Goal: Task Accomplishment & Management: Manage account settings

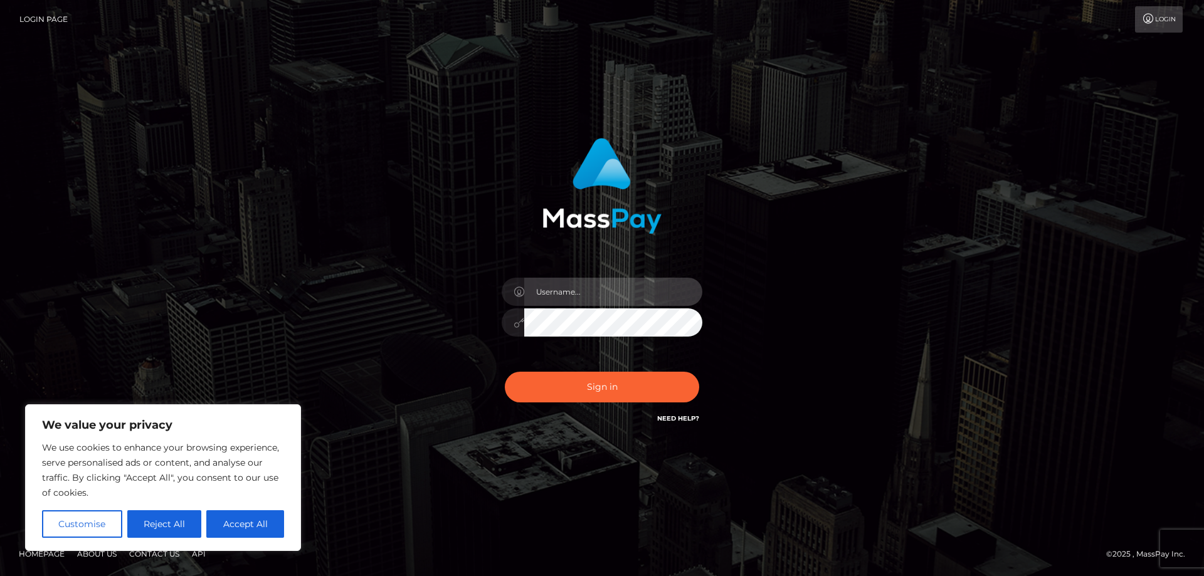
click at [571, 285] on input "text" at bounding box center [613, 292] width 178 height 28
paste input "APteam"
type input "APteam"
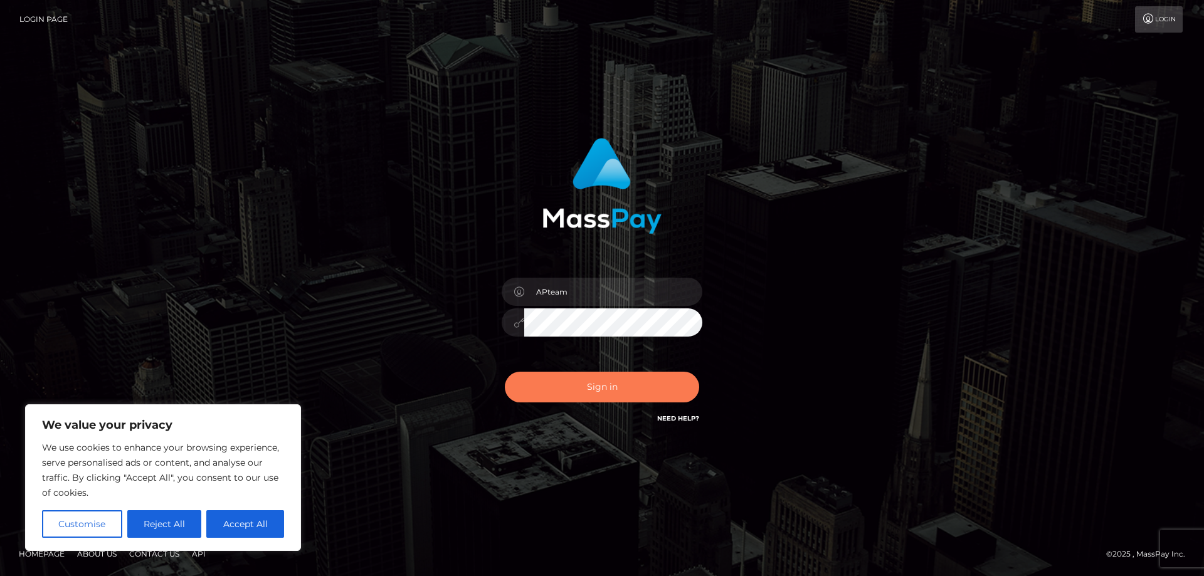
click at [580, 384] on button "Sign in" at bounding box center [602, 387] width 194 height 31
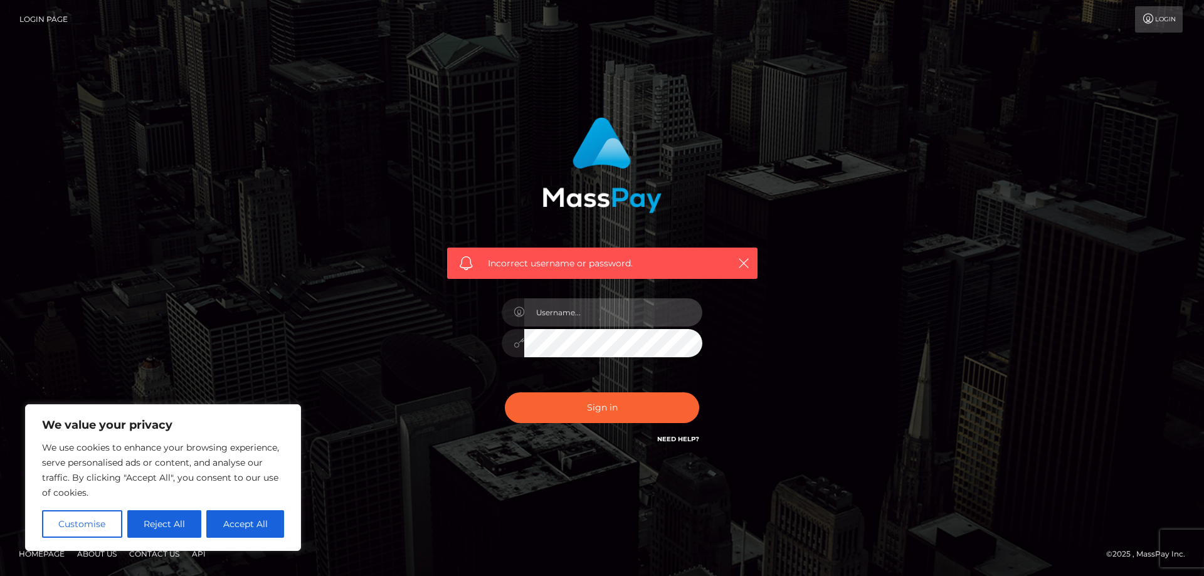
click at [551, 314] on input "text" at bounding box center [613, 312] width 178 height 28
paste input "APteam"
type input "APteam"
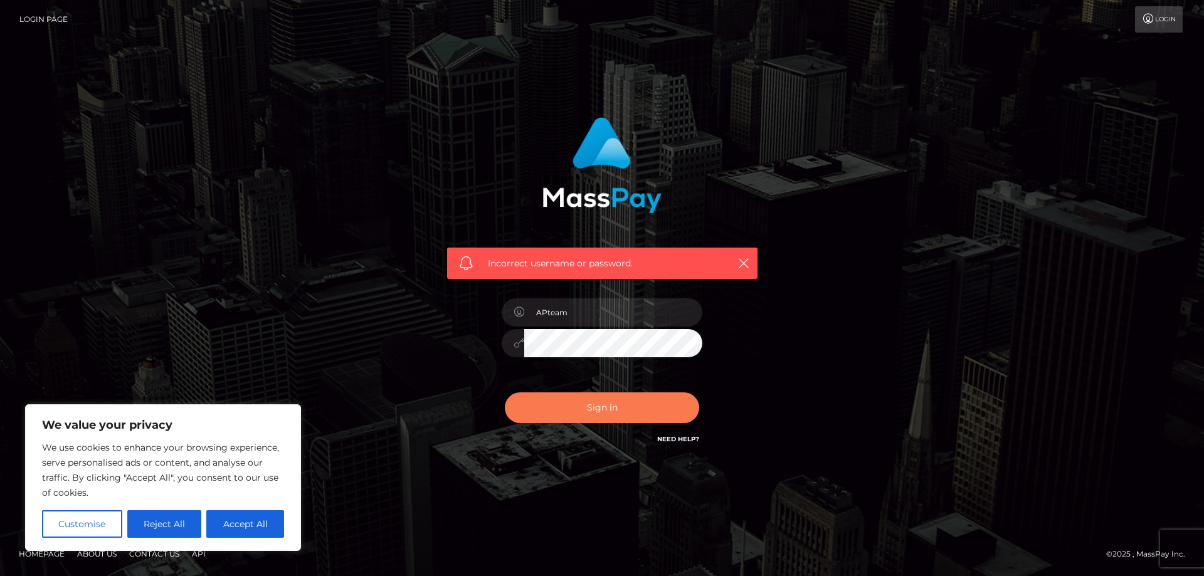
click at [592, 410] on button "Sign in" at bounding box center [602, 408] width 194 height 31
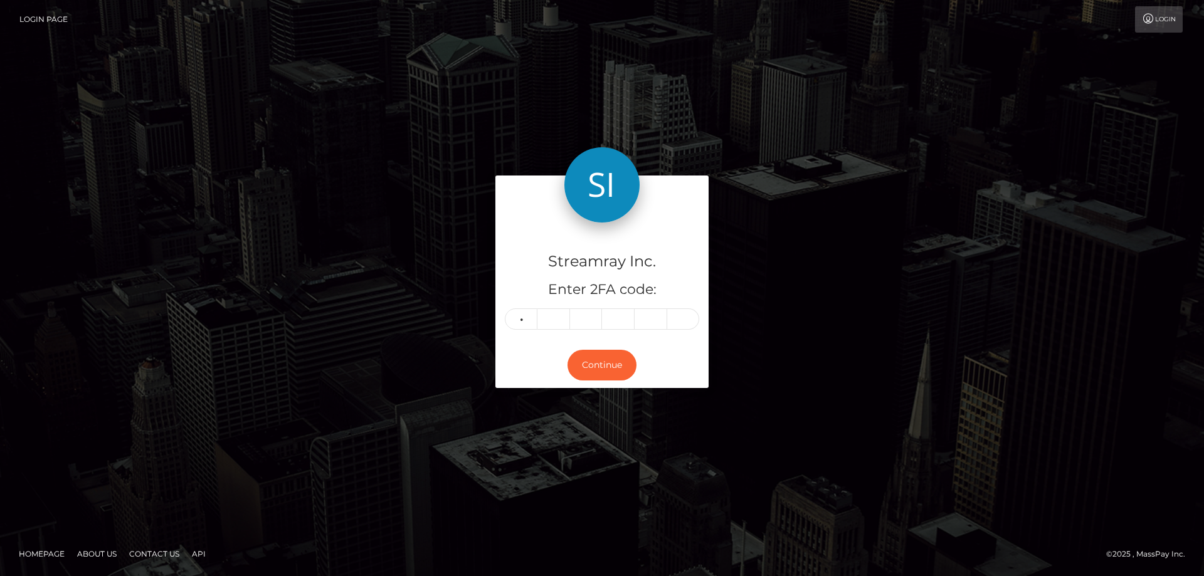
type input "7"
type input "8"
type input "7"
type input "0"
type input "4"
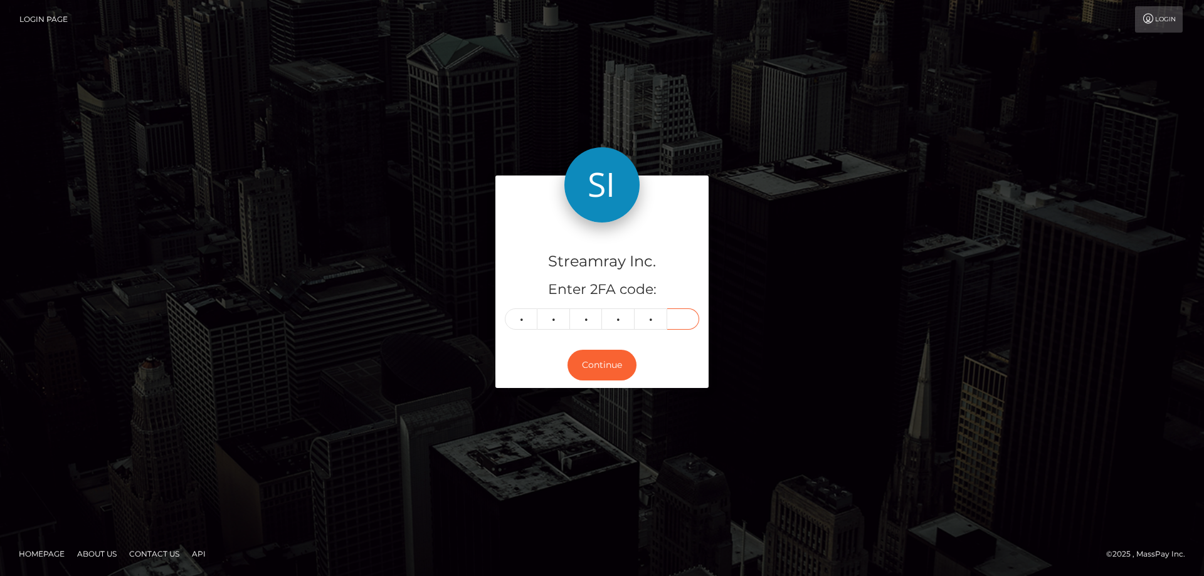
type input "7"
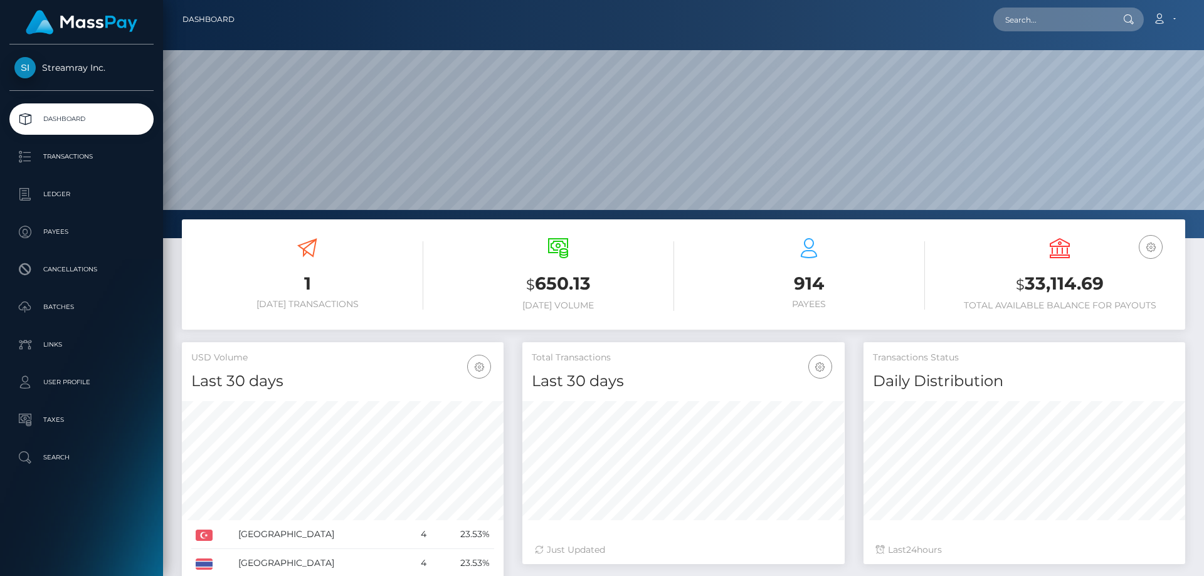
scroll to position [223, 322]
click at [51, 193] on p "Ledger" at bounding box center [81, 194] width 134 height 19
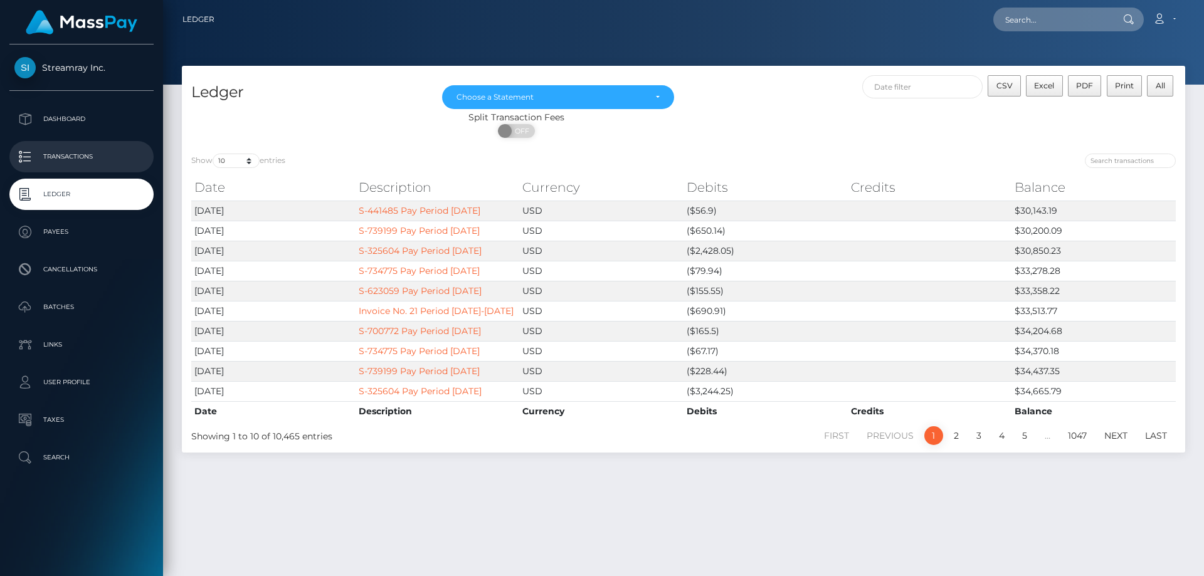
click at [77, 154] on p "Transactions" at bounding box center [81, 156] width 134 height 19
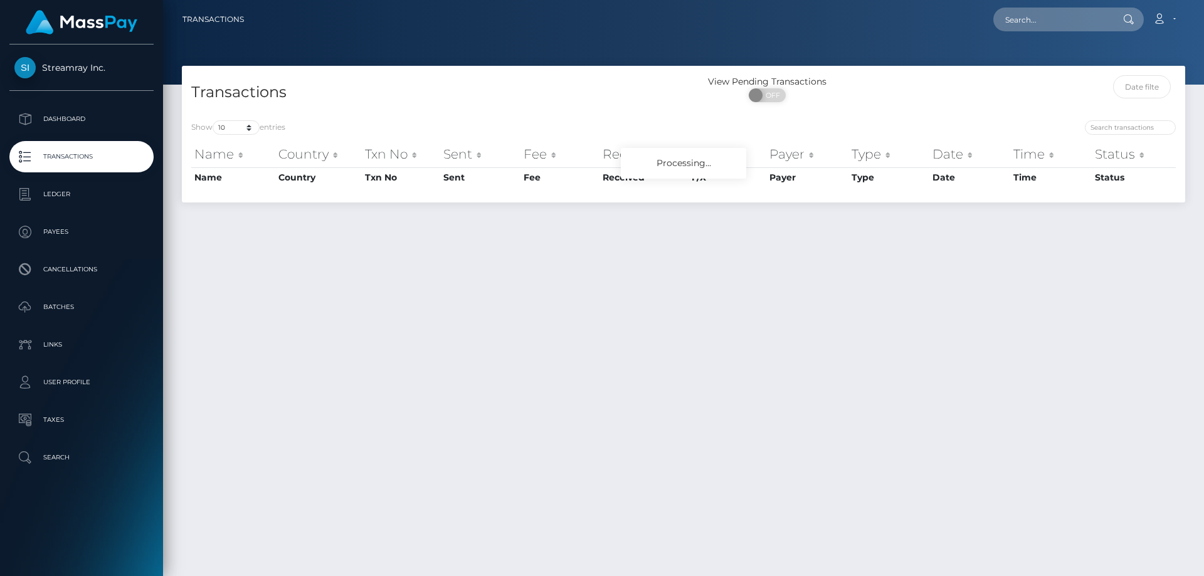
click at [542, 255] on div "Transactions View Pending Transactions ON OFF Show 10 25 50 100 250 500 1,000 3…" at bounding box center [683, 315] width 1041 height 499
click at [1135, 88] on input "text" at bounding box center [1142, 86] width 58 height 23
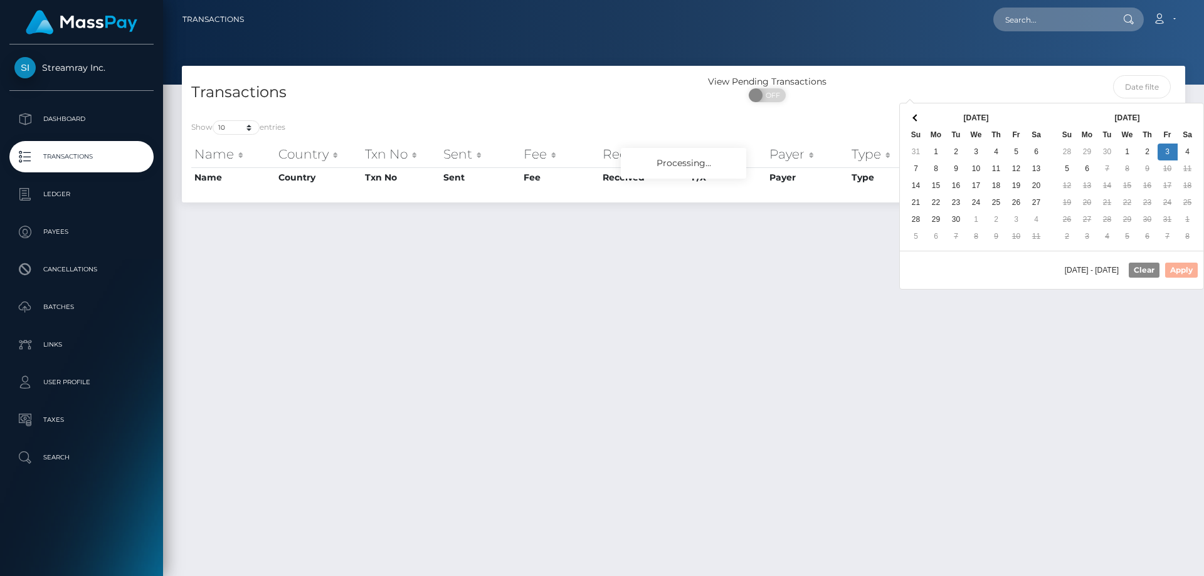
click at [1179, 273] on div "10/06/2025 - 10/06/2025 Clear Apply" at bounding box center [1051, 270] width 303 height 38
click at [1179, 266] on button "Apply" at bounding box center [1181, 270] width 33 height 15
type input "10/03/2025 - 10/03/2025"
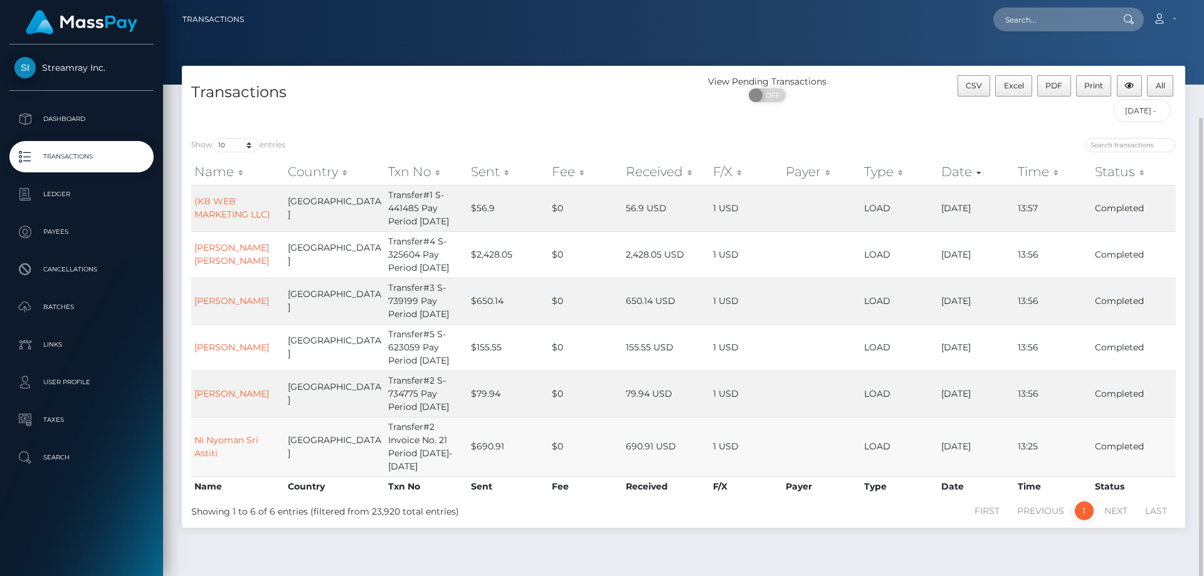
scroll to position [63, 0]
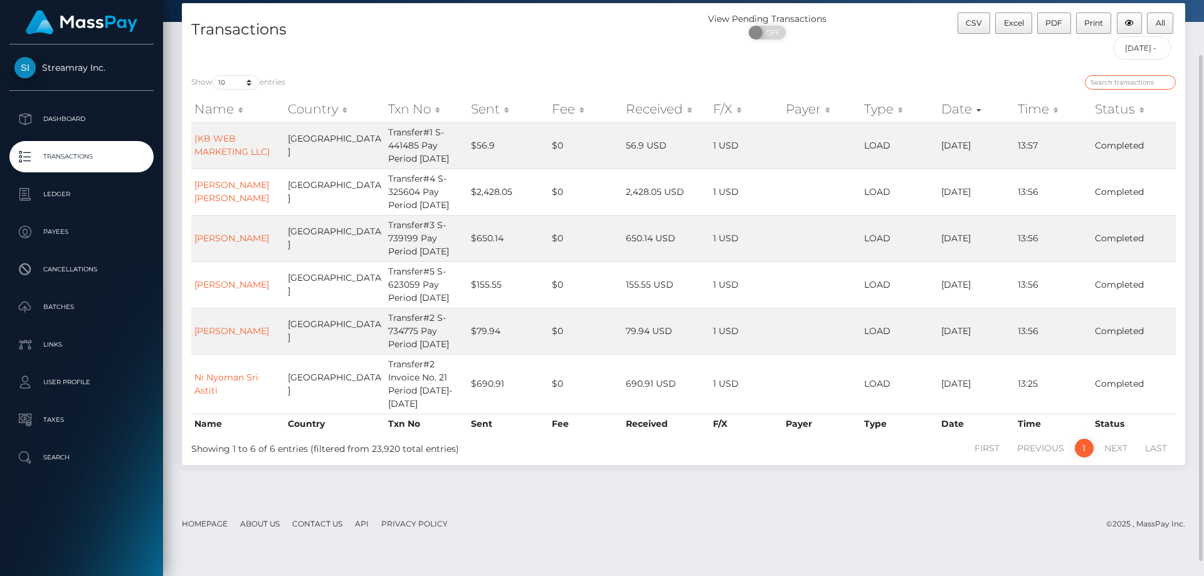
click at [1108, 83] on input "search" at bounding box center [1130, 82] width 91 height 14
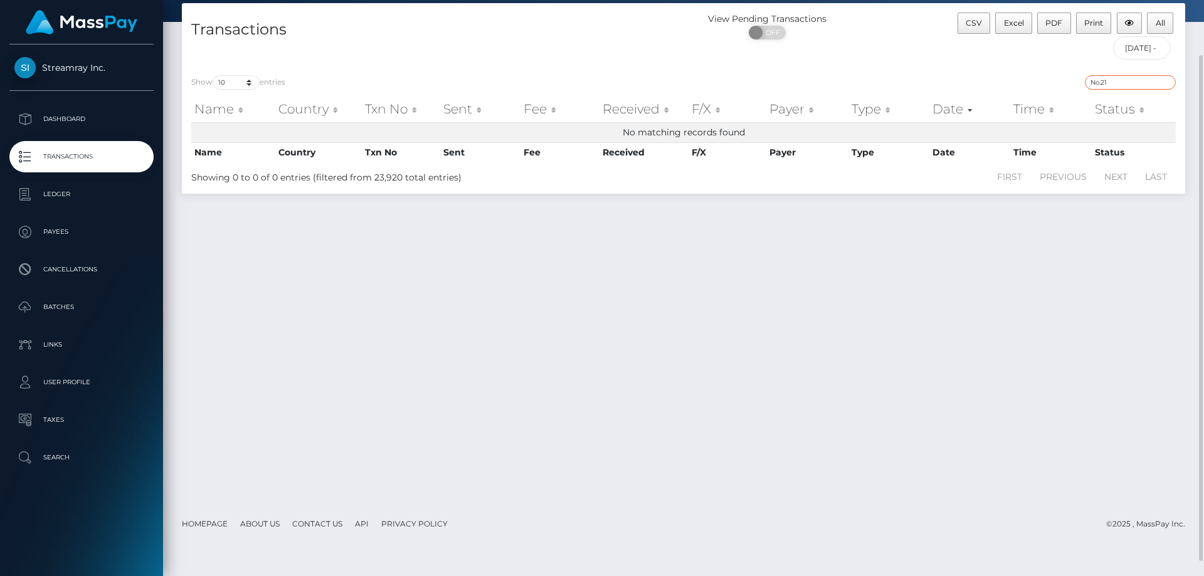
drag, startPoint x: 1116, startPoint y: 80, endPoint x: 1023, endPoint y: 85, distance: 92.9
click at [1023, 85] on div "No.21" at bounding box center [934, 84] width 483 height 18
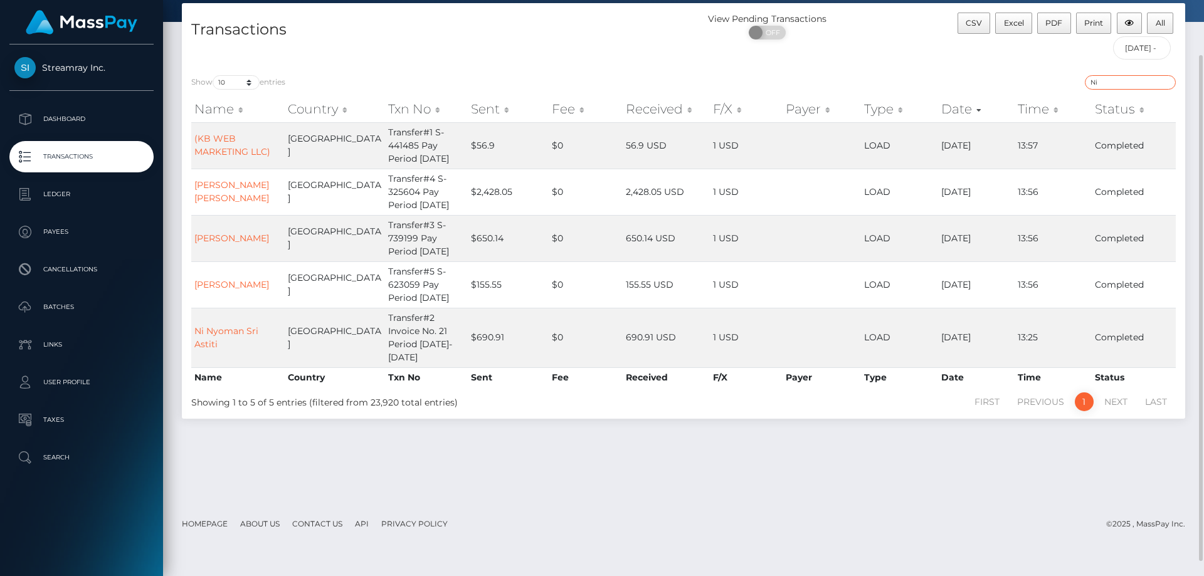
click at [1102, 83] on input "Ni" at bounding box center [1130, 82] width 91 height 14
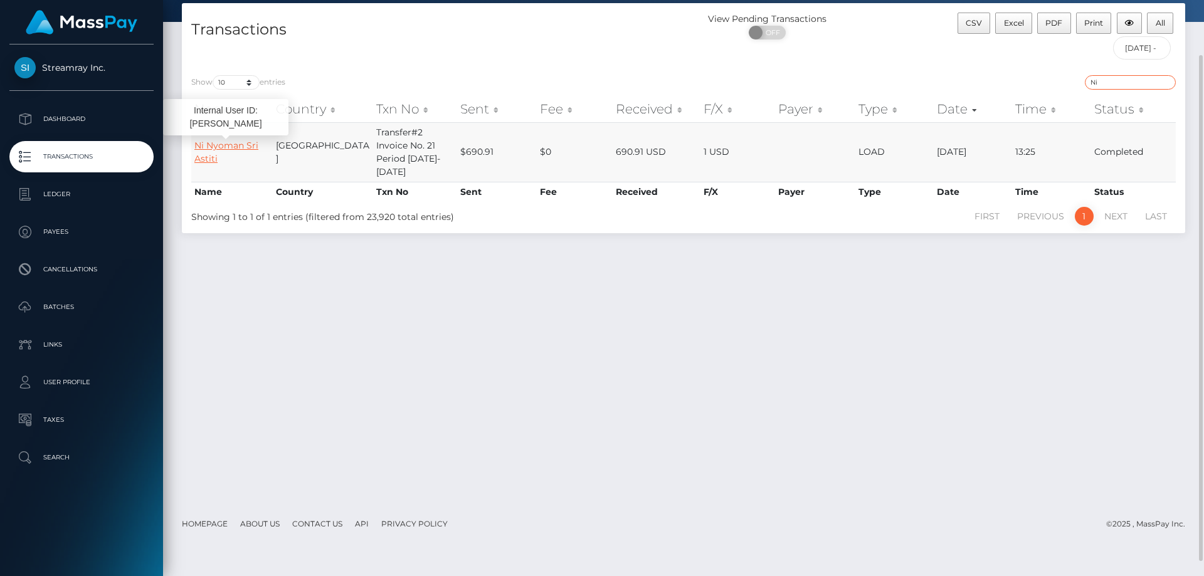
type input "Ni"
click at [240, 140] on link "Ni Nyoman Sri Astiti" at bounding box center [226, 152] width 64 height 24
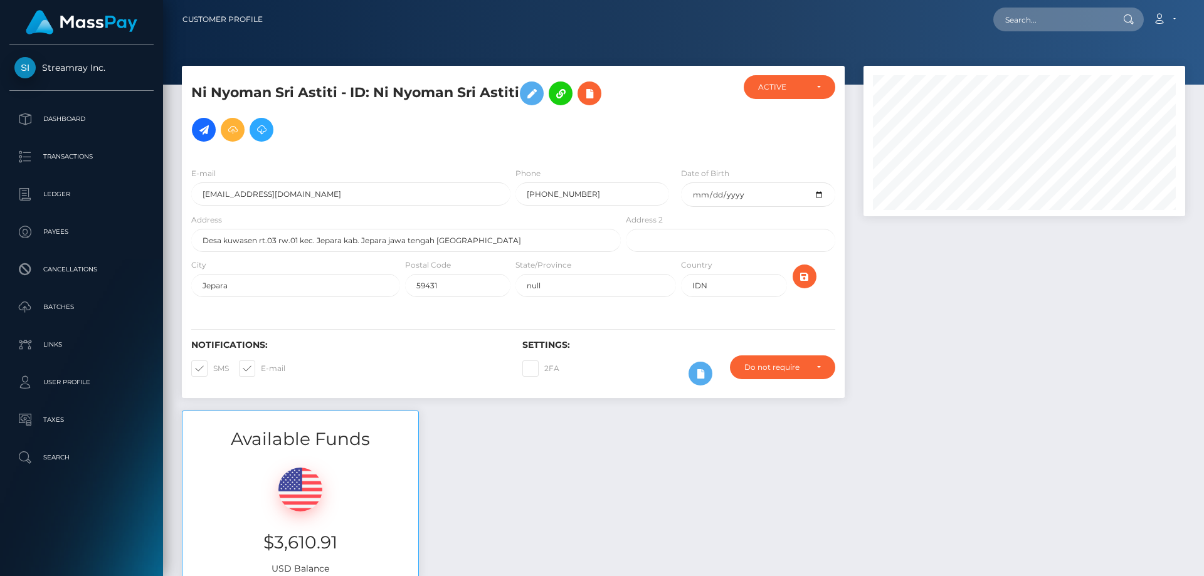
scroll to position [150, 322]
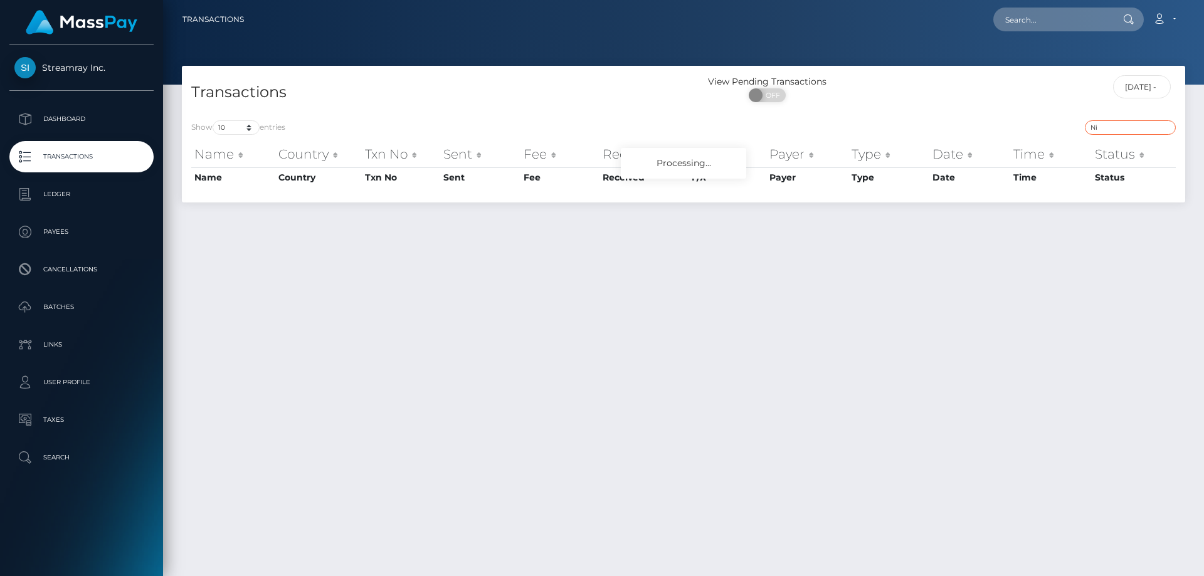
click at [1117, 127] on input "Ni" at bounding box center [1130, 127] width 91 height 14
drag, startPoint x: 1117, startPoint y: 127, endPoint x: 855, endPoint y: 121, distance: 262.2
click at [855, 122] on div "Ni" at bounding box center [934, 129] width 483 height 18
click at [795, 357] on div "Transactions View Pending Transactions ON OFF 10/03/2025 - 10/03/2025 Show 10 2…" at bounding box center [683, 315] width 1041 height 499
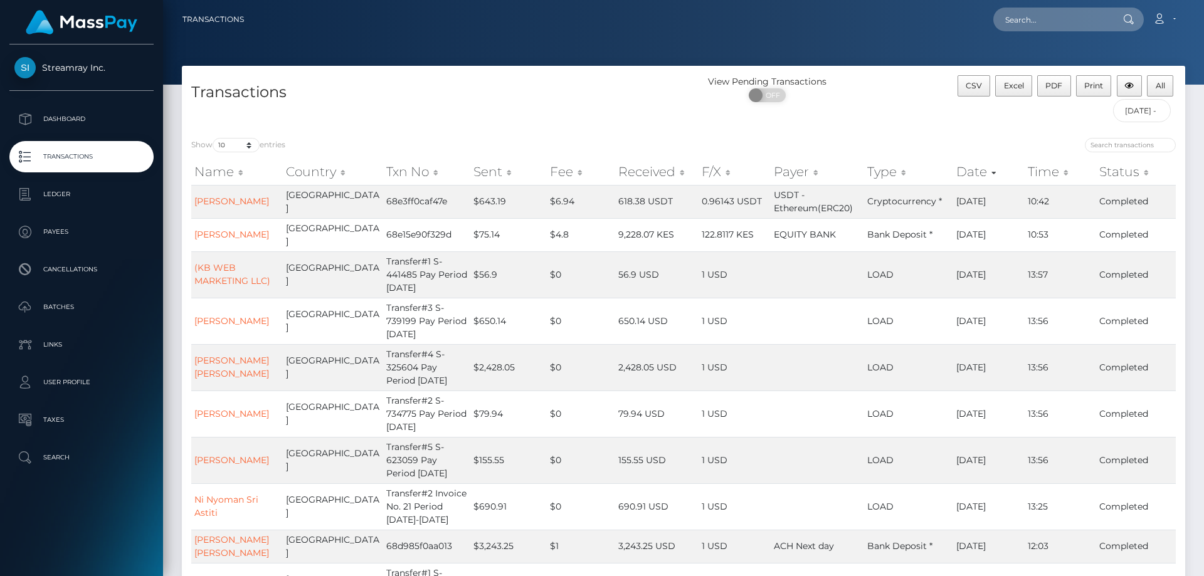
click at [826, 124] on div "View Pending Transactions ON OFF" at bounding box center [808, 101] width 251 height 53
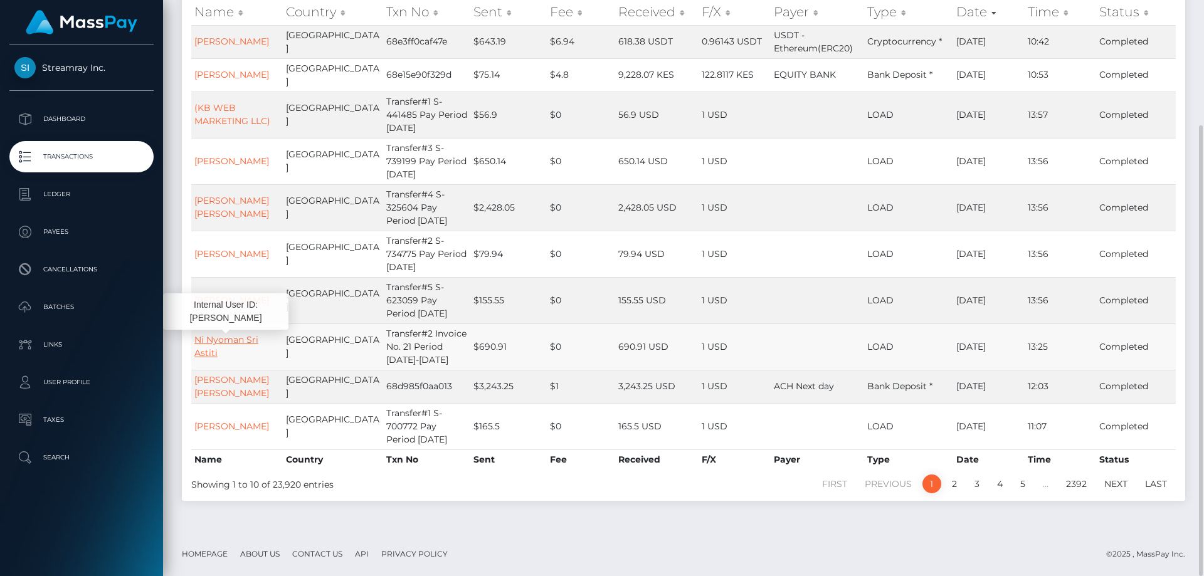
click at [241, 342] on link "Ni Nyoman Sri Astiti" at bounding box center [226, 346] width 64 height 24
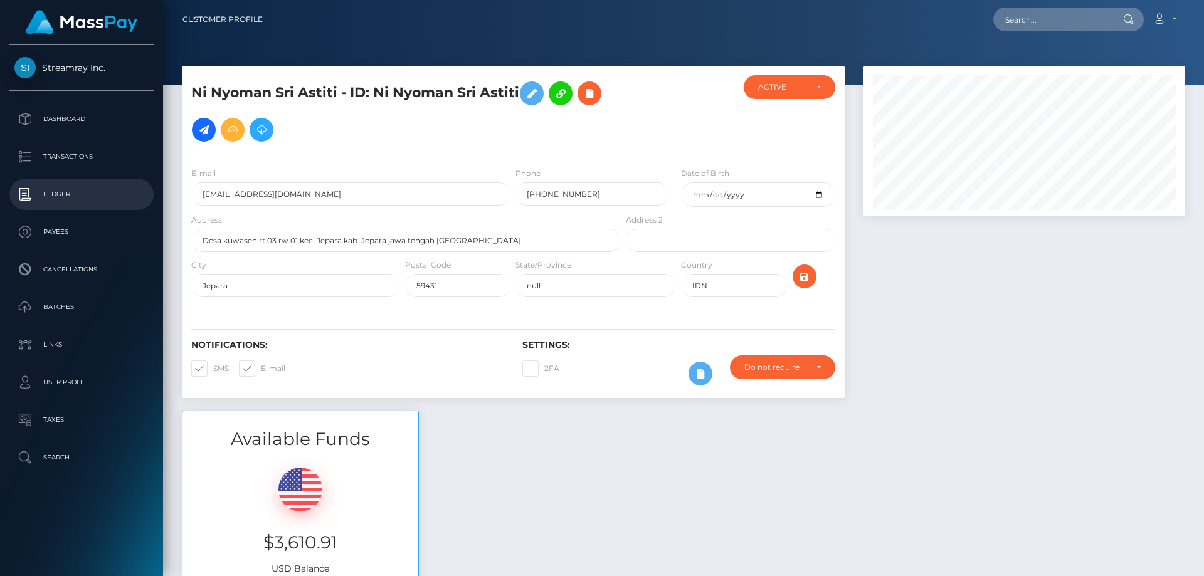
scroll to position [150, 322]
click at [52, 188] on p "Ledger" at bounding box center [81, 194] width 134 height 19
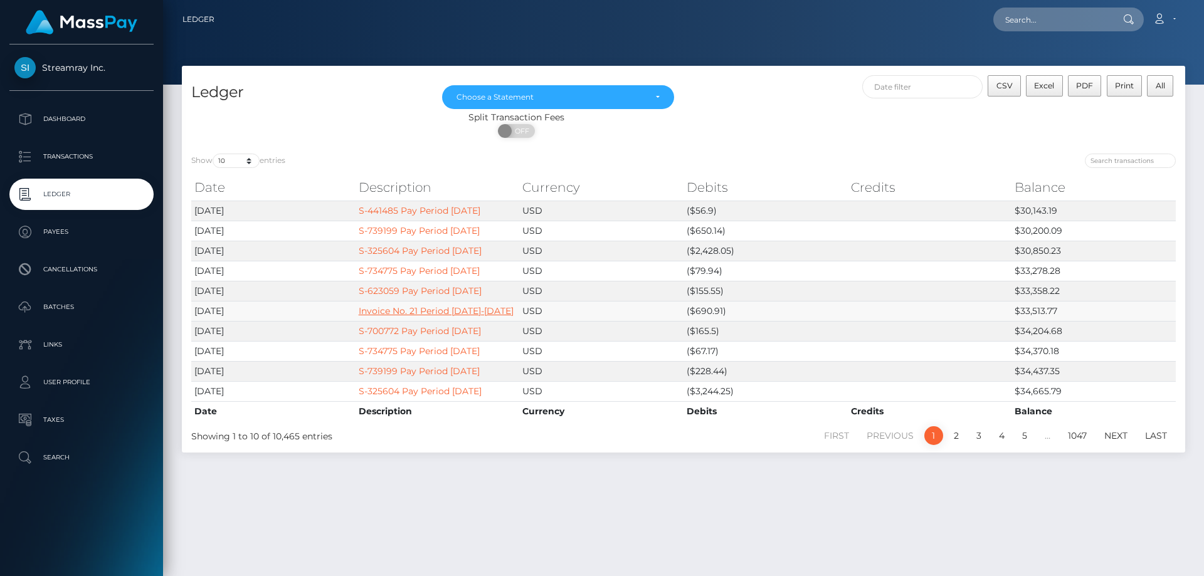
click at [441, 310] on link "Invoice No. 21 Period [DATE]-[DATE]" at bounding box center [436, 310] width 155 height 11
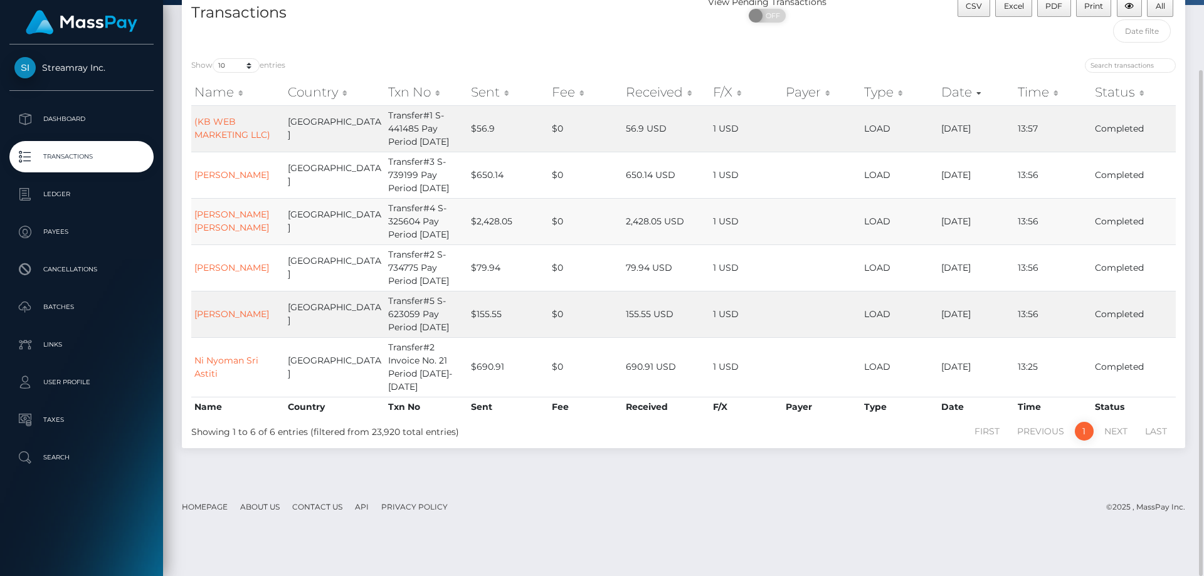
scroll to position [17, 0]
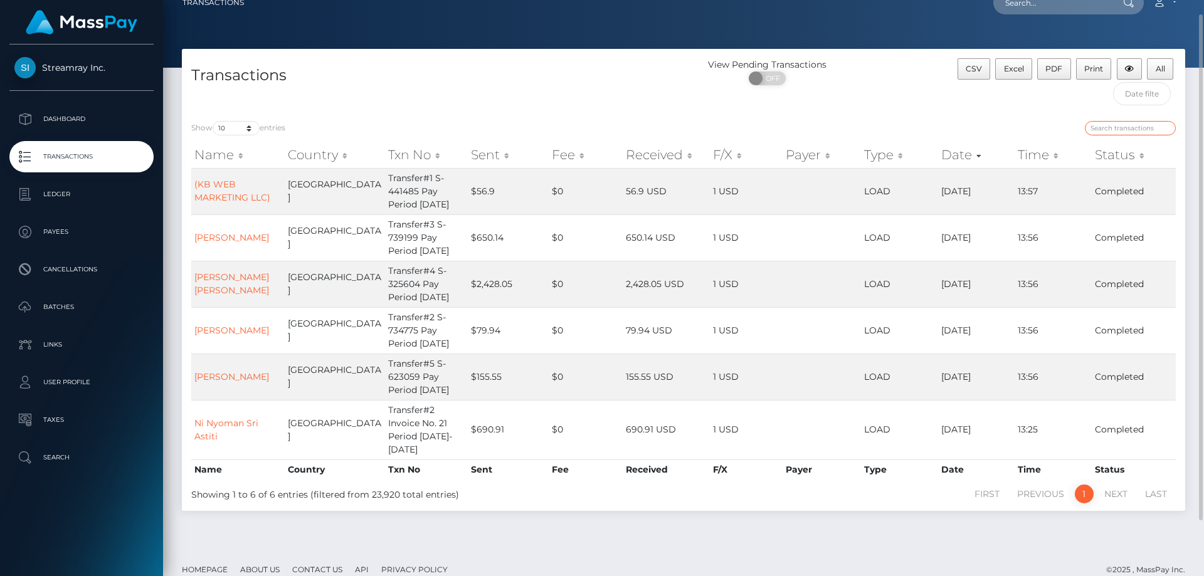
click at [1103, 127] on input "search" at bounding box center [1130, 128] width 91 height 14
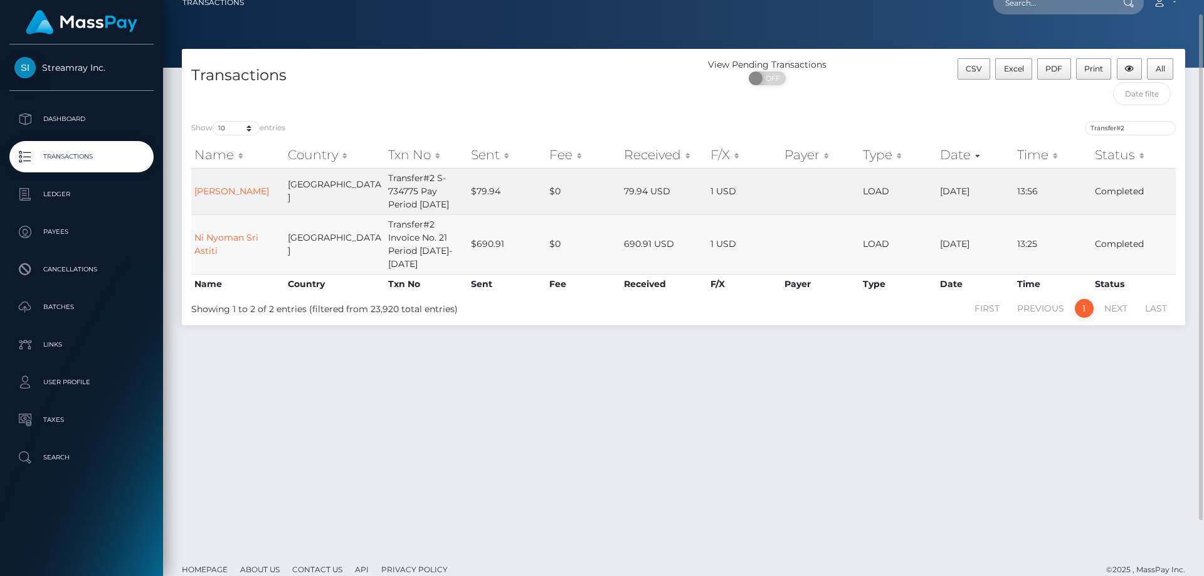
click at [319, 241] on td "[GEOGRAPHIC_DATA]" at bounding box center [335, 244] width 100 height 60
click at [1129, 129] on input "Transfer#2" at bounding box center [1130, 128] width 91 height 14
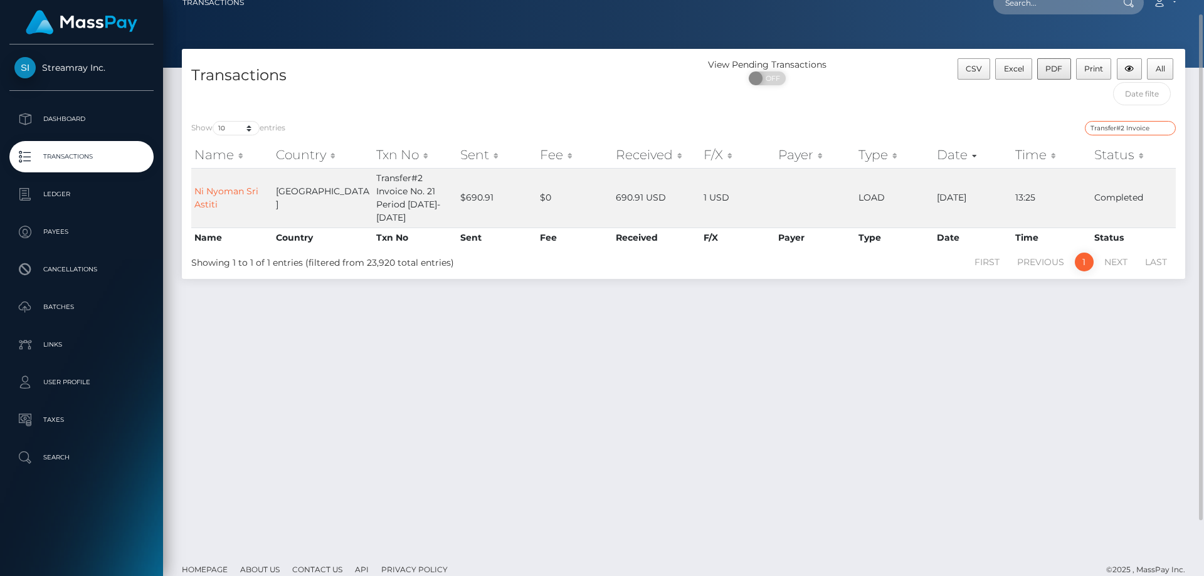
type input "Transfer#2 Invoice"
click at [1052, 65] on span "PDF" at bounding box center [1053, 68] width 17 height 9
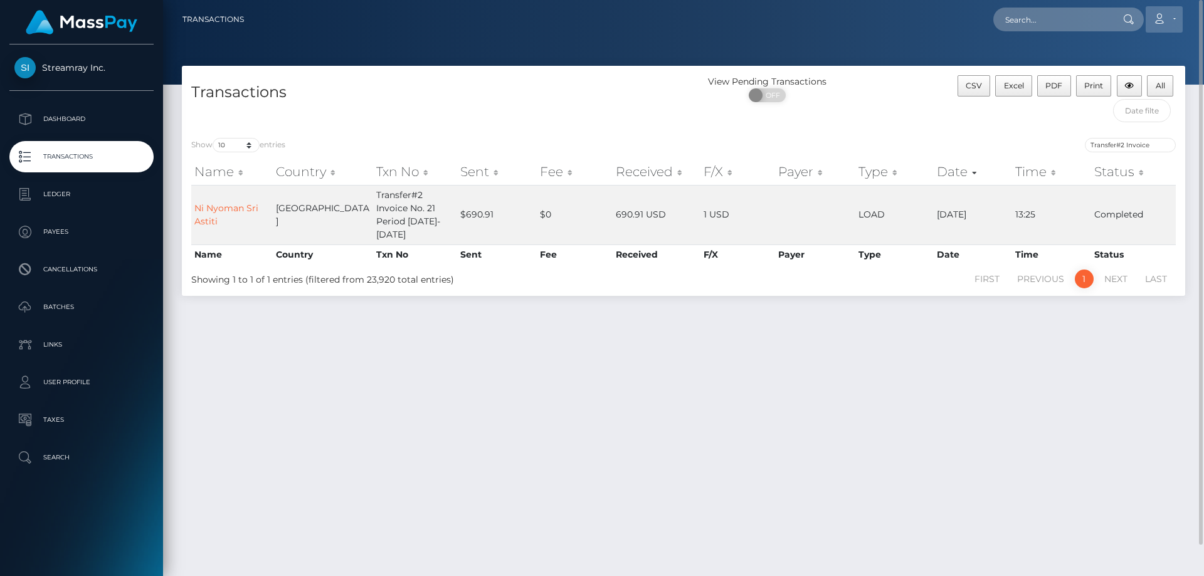
click at [1174, 21] on link "Account" at bounding box center [1164, 19] width 37 height 26
click at [1141, 83] on link "Logout" at bounding box center [1134, 80] width 100 height 23
